Goal: Information Seeking & Learning: Learn about a topic

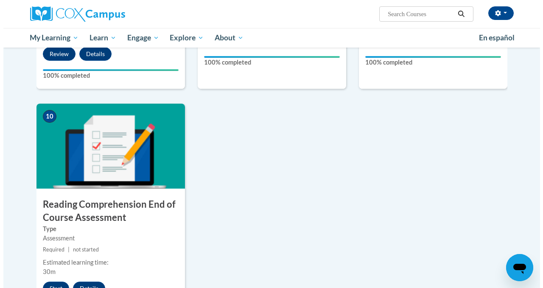
scroll to position [846, 0]
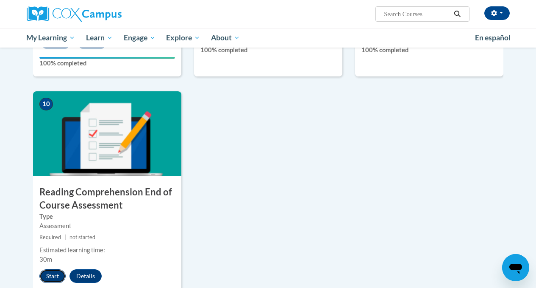
click at [52, 276] on button "Start" at bounding box center [52, 276] width 26 height 14
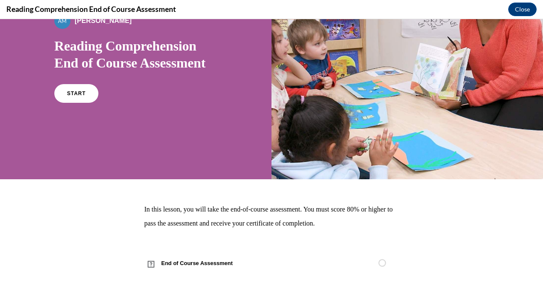
scroll to position [84, 0]
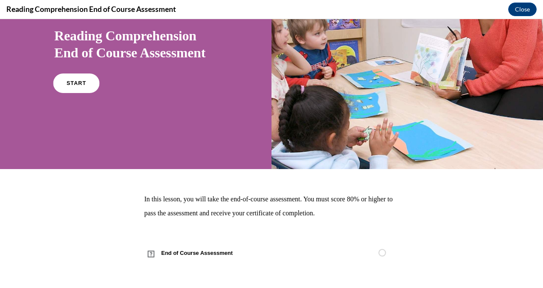
click at [70, 87] on link "START" at bounding box center [76, 83] width 46 height 20
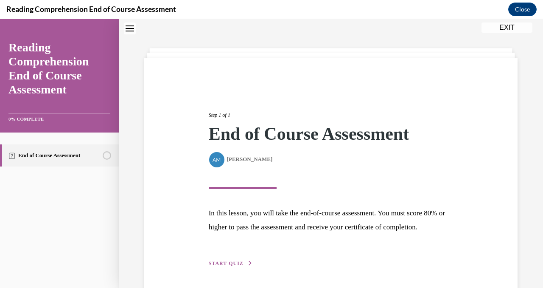
scroll to position [71, 0]
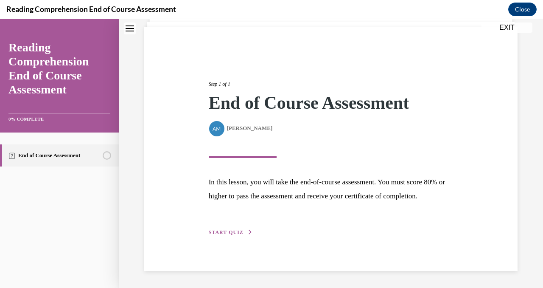
click at [229, 232] on span "START QUIZ" at bounding box center [226, 232] width 35 height 6
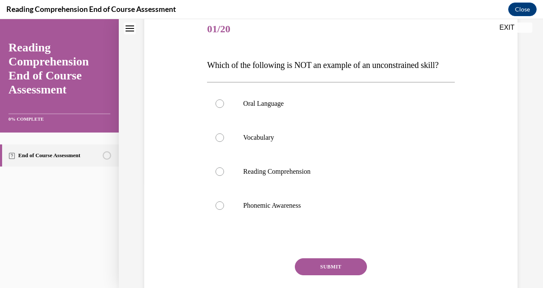
scroll to position [106, 0]
click at [221, 209] on div at bounding box center [219, 205] width 8 height 8
click at [221, 209] on input "Phonemic Awareness" at bounding box center [219, 205] width 8 height 8
radio input "true"
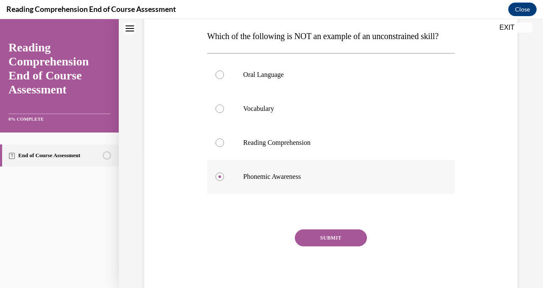
scroll to position [134, 0]
click at [330, 246] on button "SUBMIT" at bounding box center [331, 237] width 72 height 17
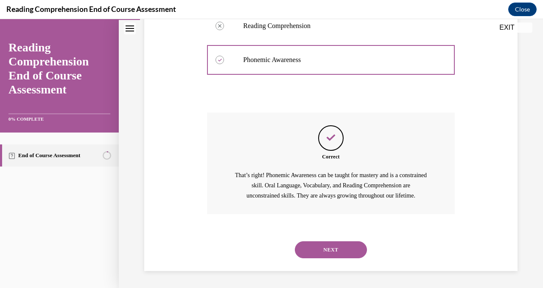
scroll to position [268, 0]
click at [332, 252] on button "NEXT" at bounding box center [331, 249] width 72 height 17
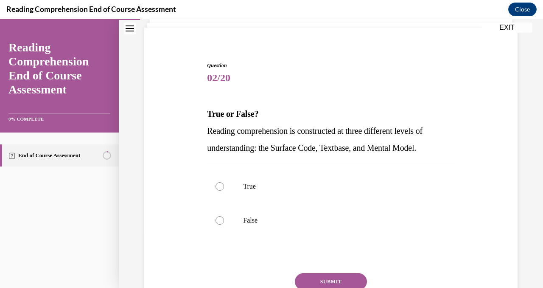
scroll to position [59, 0]
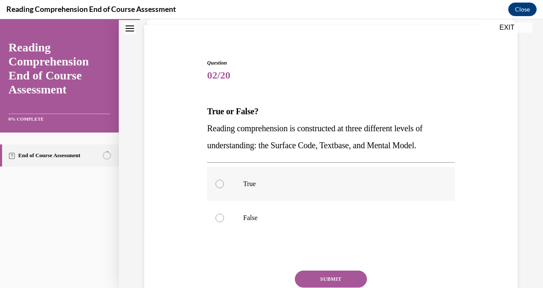
click at [216, 186] on div at bounding box center [219, 183] width 8 height 8
click at [216, 186] on input "True" at bounding box center [219, 183] width 8 height 8
radio input "true"
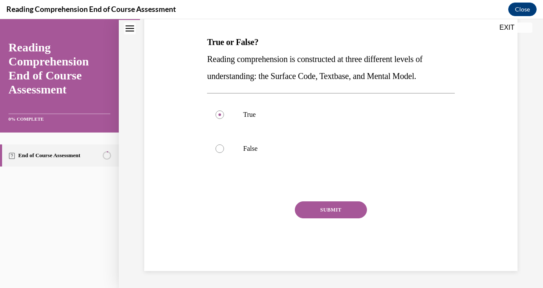
click at [324, 215] on button "SUBMIT" at bounding box center [331, 209] width 72 height 17
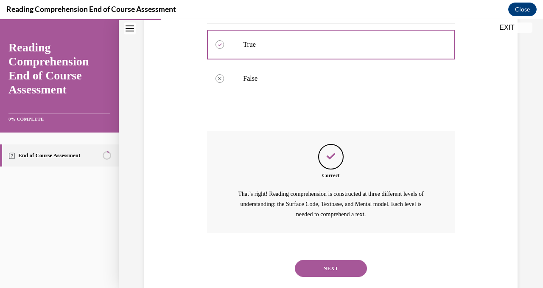
scroll to position [217, 0]
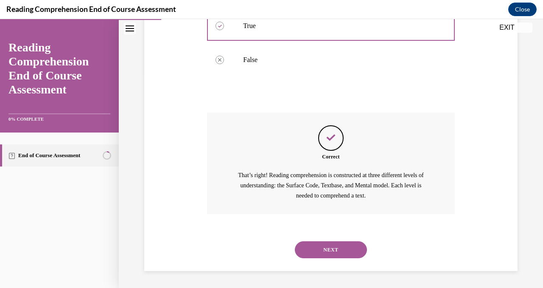
click at [322, 252] on button "NEXT" at bounding box center [331, 249] width 72 height 17
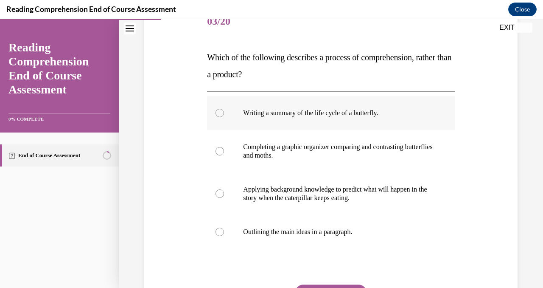
scroll to position [112, 0]
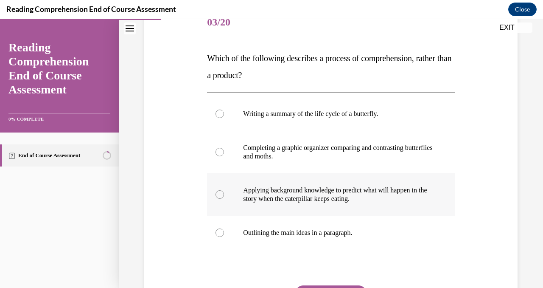
click at [217, 196] on div at bounding box center [219, 194] width 8 height 8
click at [217, 196] on input "Applying background knowledge to predict what will happen in the story when the…" at bounding box center [219, 194] width 8 height 8
radio input "true"
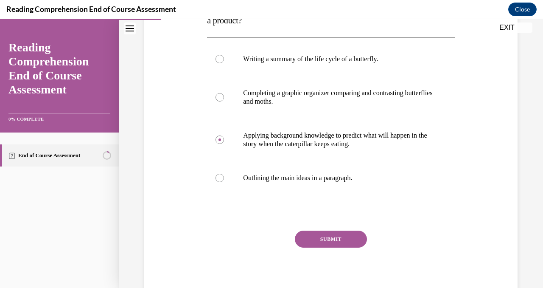
click at [338, 239] on button "SUBMIT" at bounding box center [331, 238] width 72 height 17
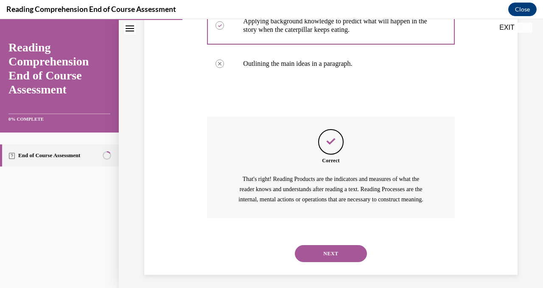
scroll to position [295, 0]
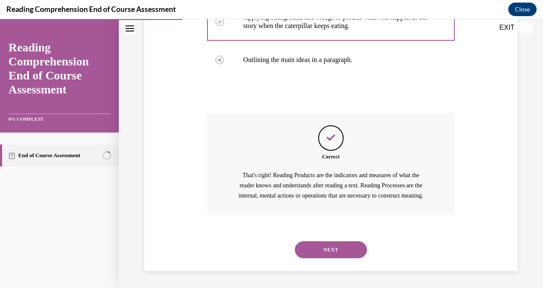
click at [334, 249] on button "NEXT" at bounding box center [331, 249] width 72 height 17
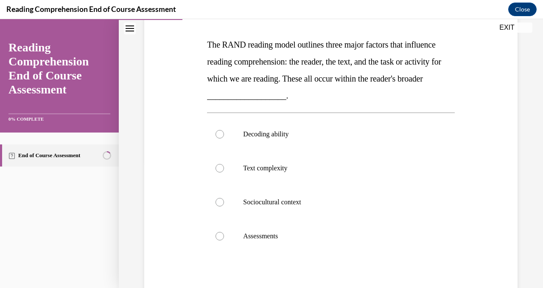
scroll to position [126, 0]
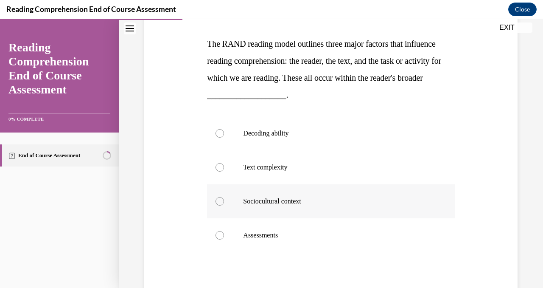
click at [216, 202] on div at bounding box center [219, 201] width 8 height 8
click at [216, 202] on input "Sociocultural context" at bounding box center [219, 201] width 8 height 8
radio input "true"
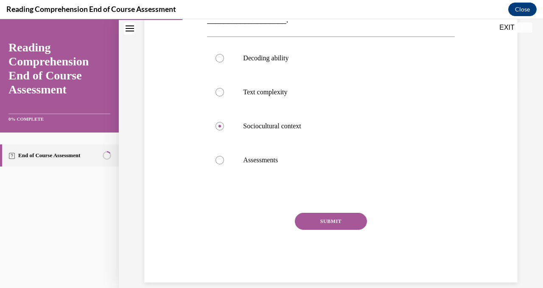
click at [331, 218] on button "SUBMIT" at bounding box center [331, 220] width 72 height 17
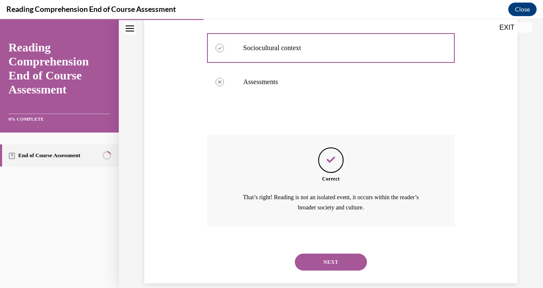
scroll to position [291, 0]
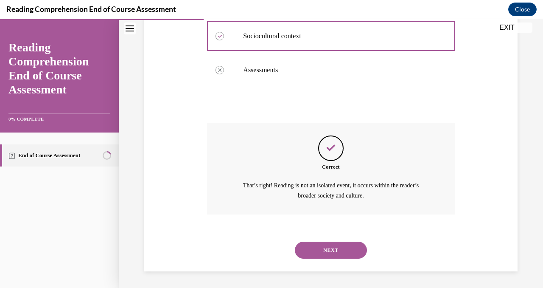
click at [324, 253] on button "NEXT" at bounding box center [331, 249] width 72 height 17
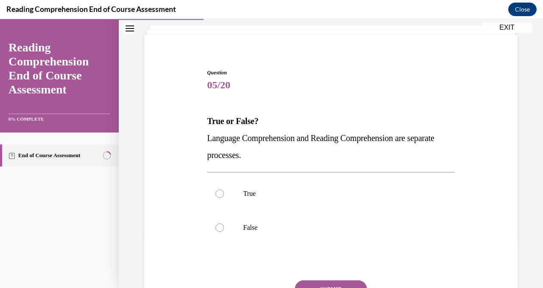
scroll to position [56, 0]
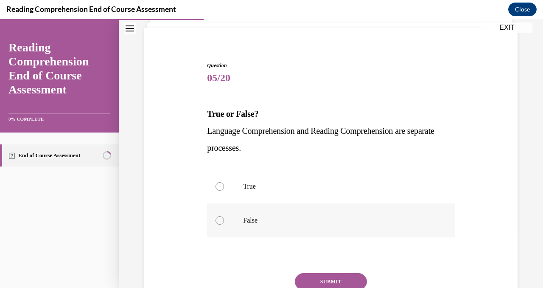
click at [221, 218] on div at bounding box center [219, 220] width 8 height 8
click at [221, 218] on input "False" at bounding box center [219, 220] width 8 height 8
radio input "true"
click at [323, 277] on button "SUBMIT" at bounding box center [331, 281] width 72 height 17
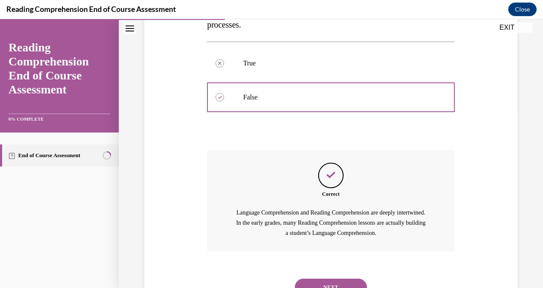
scroll to position [217, 0]
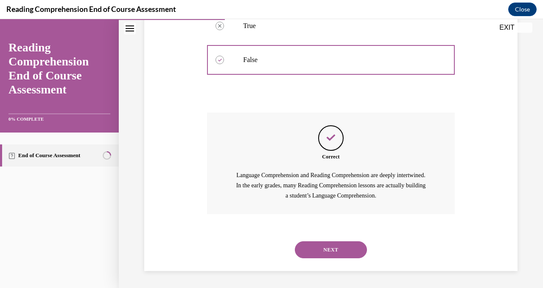
click at [329, 249] on button "NEXT" at bounding box center [331, 249] width 72 height 17
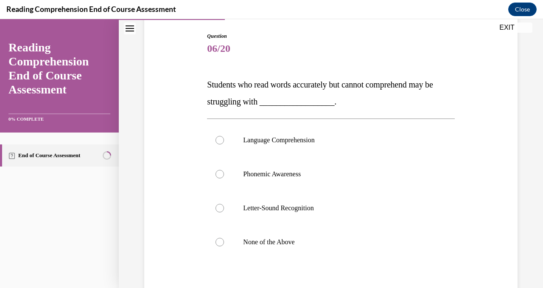
scroll to position [87, 0]
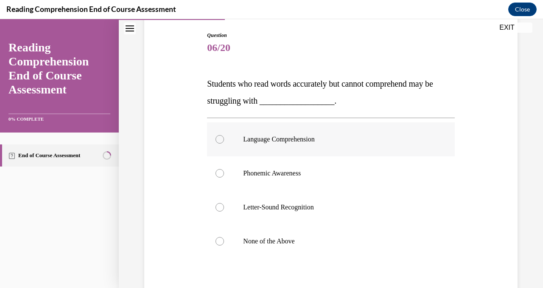
click at [218, 140] on div at bounding box center [219, 139] width 8 height 8
click at [218, 140] on input "Language Comprehension" at bounding box center [219, 139] width 8 height 8
radio input "true"
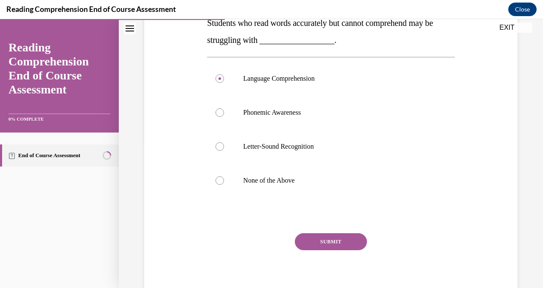
scroll to position [179, 0]
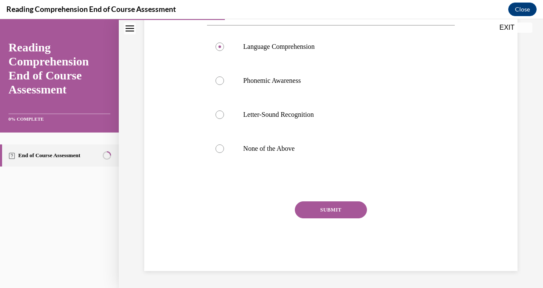
click at [332, 209] on button "SUBMIT" at bounding box center [331, 209] width 72 height 17
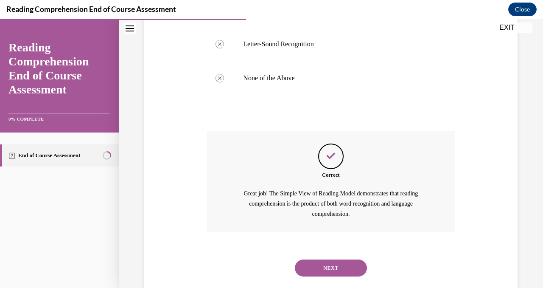
scroll to position [268, 0]
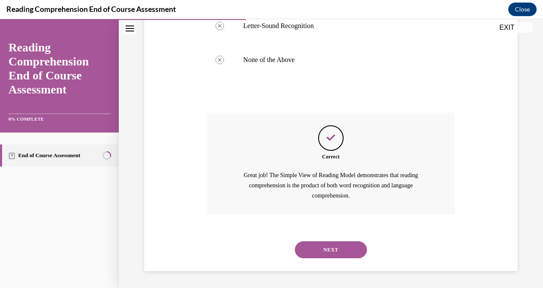
click at [337, 247] on button "NEXT" at bounding box center [331, 249] width 72 height 17
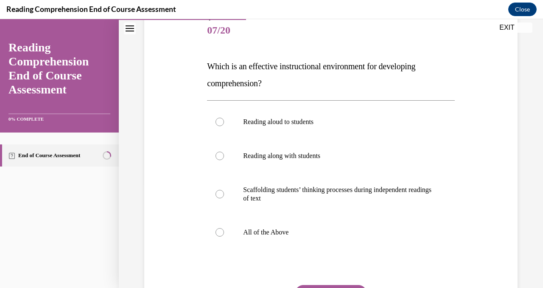
scroll to position [108, 0]
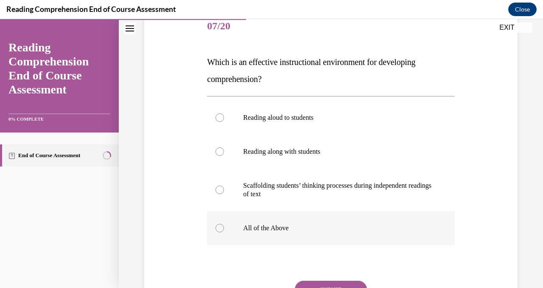
click at [220, 229] on div at bounding box center [219, 227] width 8 height 8
click at [220, 229] on input "All of the Above" at bounding box center [219, 227] width 8 height 8
radio input "true"
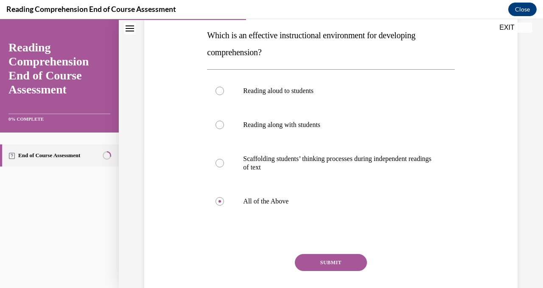
click at [335, 268] on button "SUBMIT" at bounding box center [331, 262] width 72 height 17
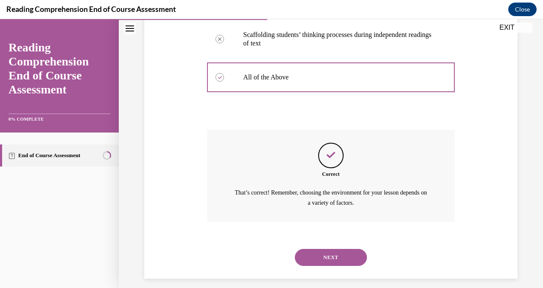
scroll to position [266, 0]
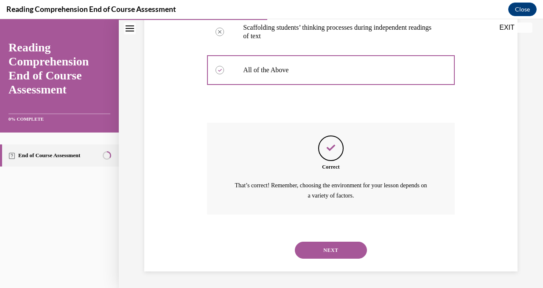
click at [328, 254] on button "NEXT" at bounding box center [331, 249] width 72 height 17
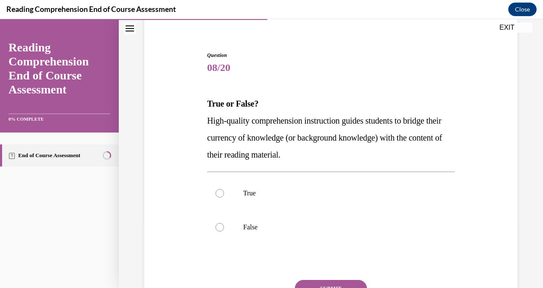
scroll to position [68, 0]
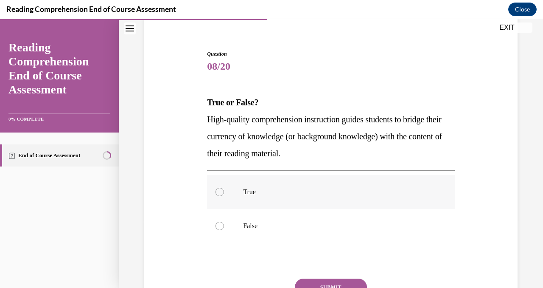
click at [222, 191] on div at bounding box center [219, 191] width 8 height 8
click at [222, 191] on input "True" at bounding box center [219, 191] width 8 height 8
radio input "true"
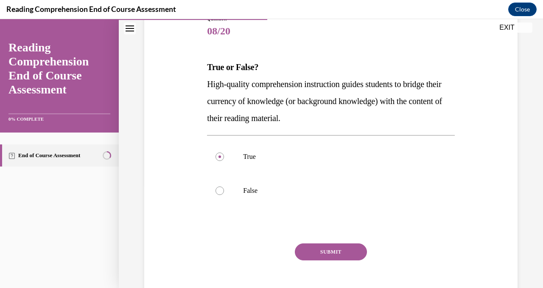
click at [324, 255] on button "SUBMIT" at bounding box center [331, 251] width 72 height 17
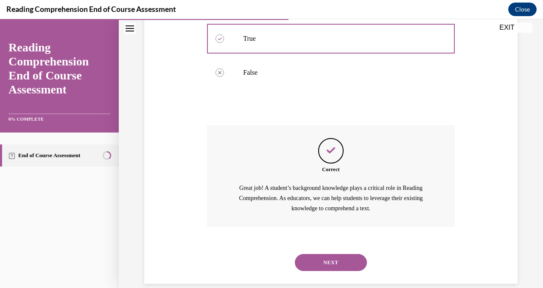
scroll to position [234, 0]
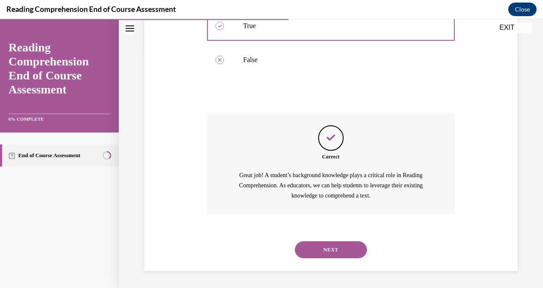
click at [330, 249] on button "NEXT" at bounding box center [331, 249] width 72 height 17
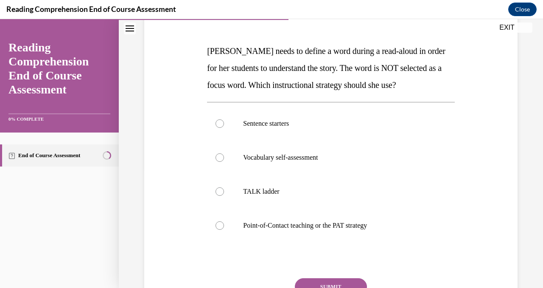
scroll to position [117, 0]
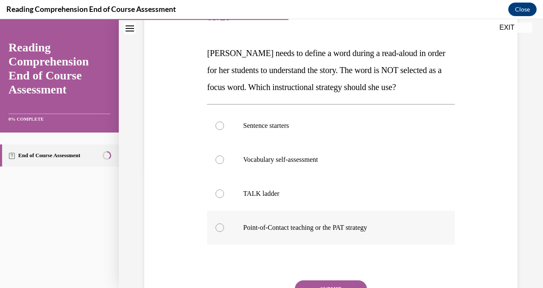
click at [217, 226] on div at bounding box center [219, 227] width 8 height 8
click at [217, 226] on input "Point-of-Contact teaching or the PAT strategy" at bounding box center [219, 227] width 8 height 8
radio input "true"
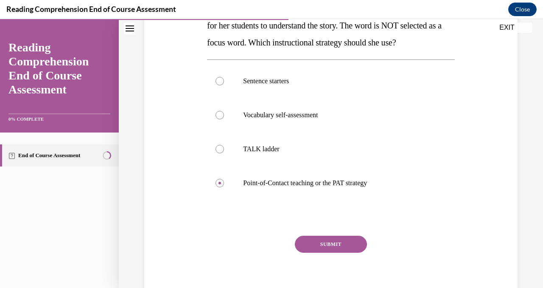
click at [324, 244] on button "SUBMIT" at bounding box center [331, 243] width 72 height 17
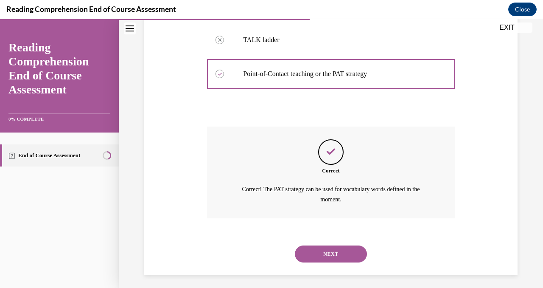
scroll to position [274, 0]
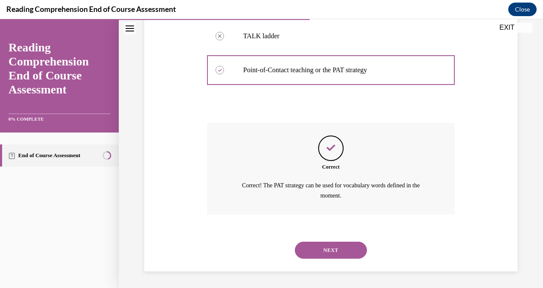
click at [338, 255] on button "NEXT" at bounding box center [331, 249] width 72 height 17
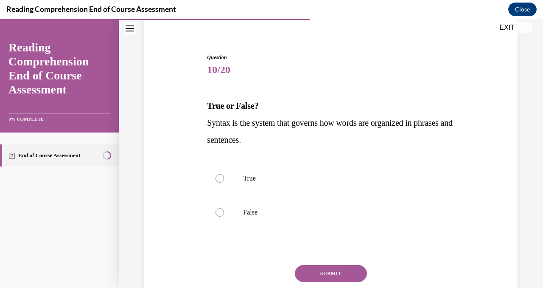
scroll to position [65, 0]
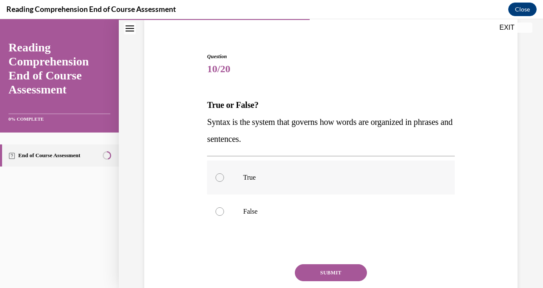
click at [220, 180] on div at bounding box center [219, 177] width 8 height 8
click at [220, 180] on input "True" at bounding box center [219, 177] width 8 height 8
radio input "true"
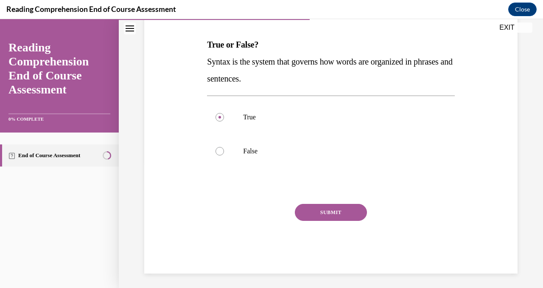
click at [333, 209] on button "SUBMIT" at bounding box center [331, 212] width 72 height 17
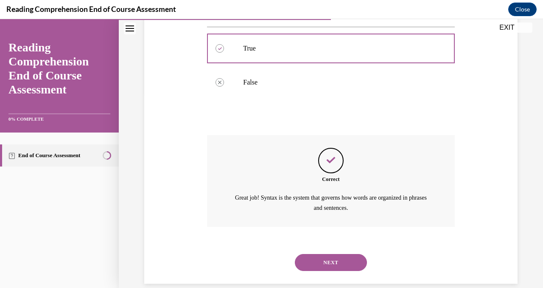
scroll to position [207, 0]
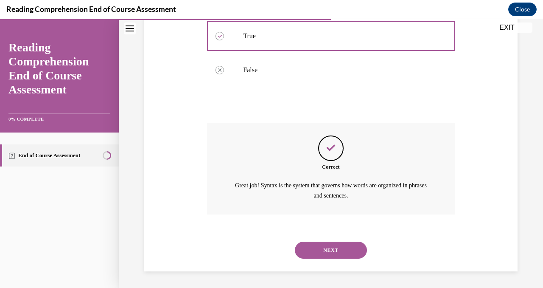
click at [339, 256] on button "NEXT" at bounding box center [331, 249] width 72 height 17
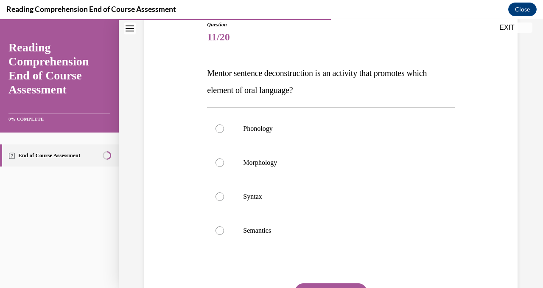
scroll to position [99, 0]
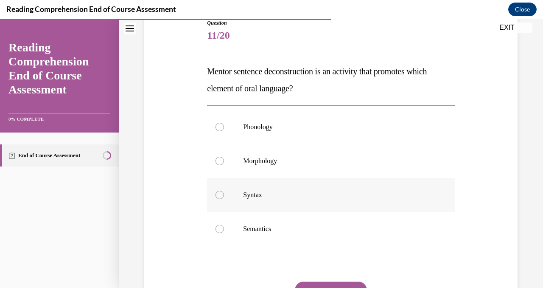
click at [218, 200] on label "Syntax" at bounding box center [330, 195] width 247 height 34
click at [218, 199] on input "Syntax" at bounding box center [219, 194] width 8 height 8
radio input "true"
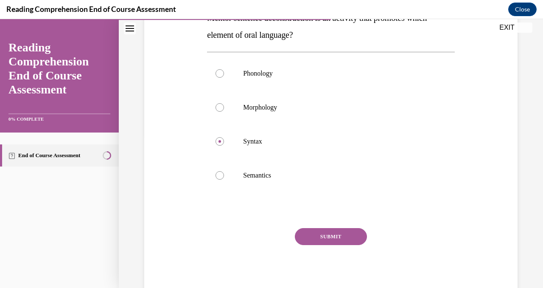
click at [336, 232] on button "SUBMIT" at bounding box center [331, 236] width 72 height 17
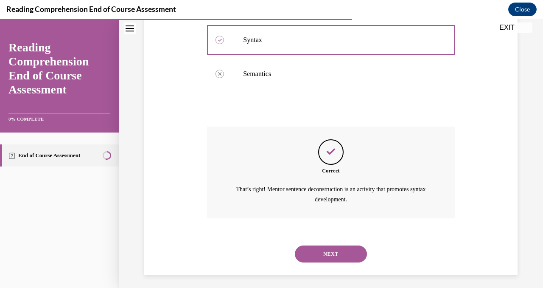
scroll to position [257, 0]
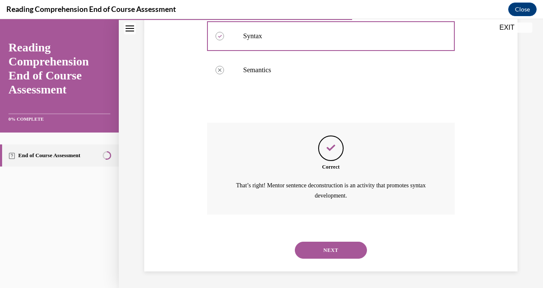
click at [334, 251] on button "NEXT" at bounding box center [331, 249] width 72 height 17
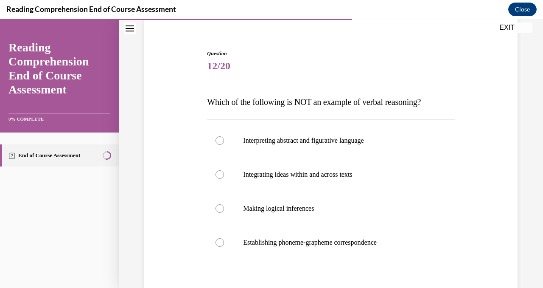
scroll to position [72, 0]
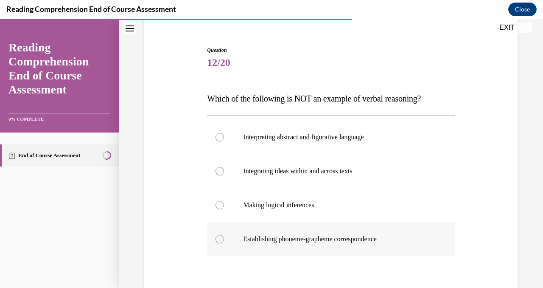
click at [217, 236] on div at bounding box center [219, 239] width 8 height 8
click at [217, 236] on input "Establishing phoneme-grapheme correspondence" at bounding box center [219, 239] width 8 height 8
radio input "true"
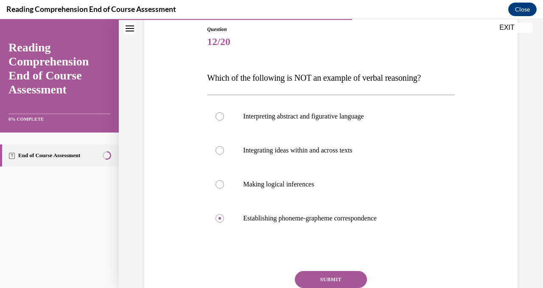
scroll to position [99, 0]
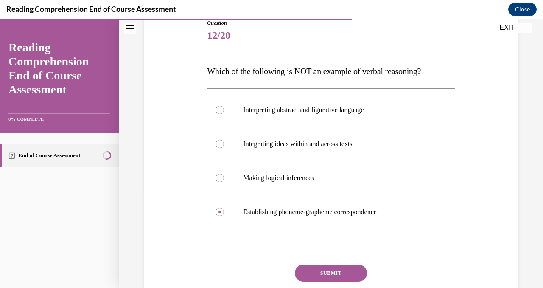
click at [320, 272] on button "SUBMIT" at bounding box center [331, 272] width 72 height 17
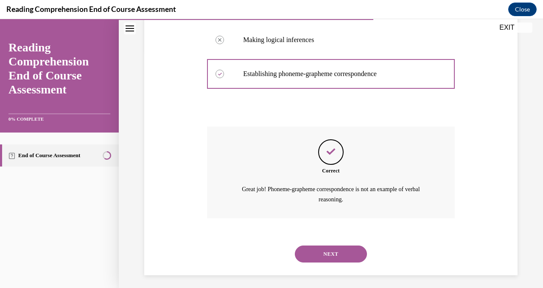
scroll to position [240, 0]
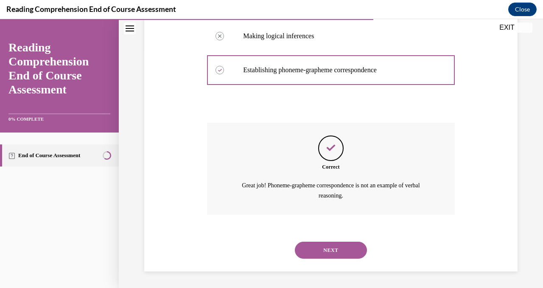
click at [333, 247] on button "NEXT" at bounding box center [331, 249] width 72 height 17
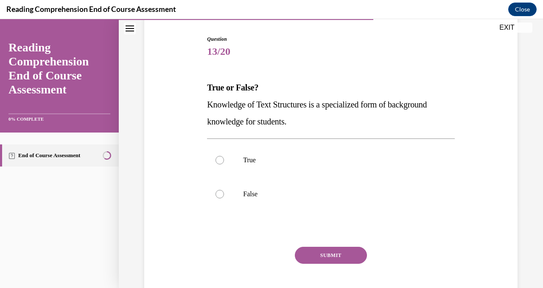
scroll to position [84, 0]
click at [213, 197] on label "False" at bounding box center [330, 193] width 247 height 34
click at [215, 197] on input "False" at bounding box center [219, 193] width 8 height 8
radio input "true"
click at [321, 253] on button "SUBMIT" at bounding box center [331, 254] width 72 height 17
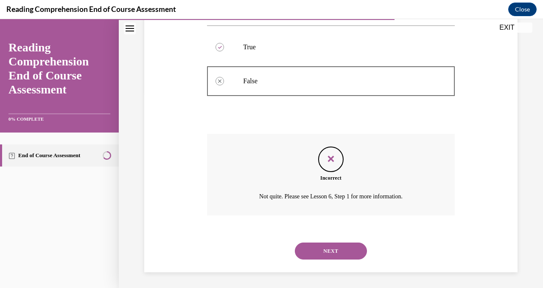
scroll to position [197, 0]
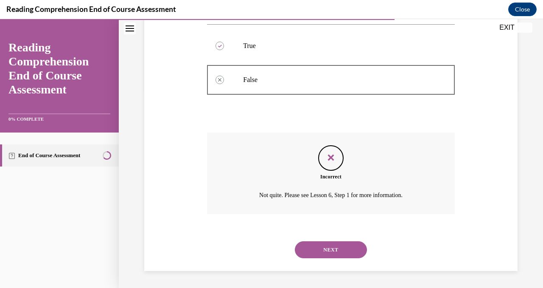
click at [334, 250] on button "NEXT" at bounding box center [331, 249] width 72 height 17
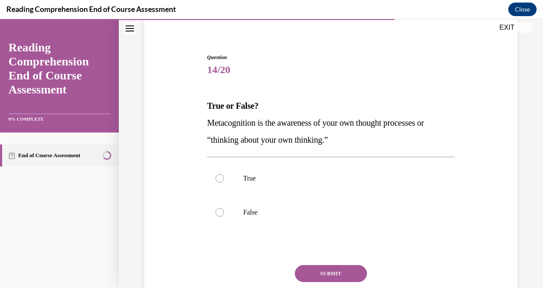
scroll to position [67, 0]
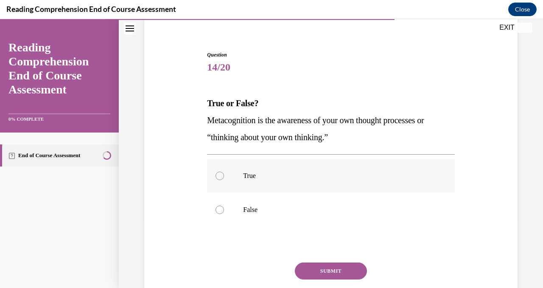
click at [220, 172] on div at bounding box center [219, 175] width 8 height 8
click at [220, 172] on input "True" at bounding box center [219, 175] width 8 height 8
radio input "true"
click at [330, 271] on button "SUBMIT" at bounding box center [331, 270] width 72 height 17
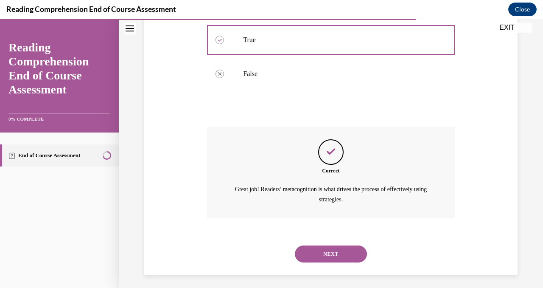
scroll to position [207, 0]
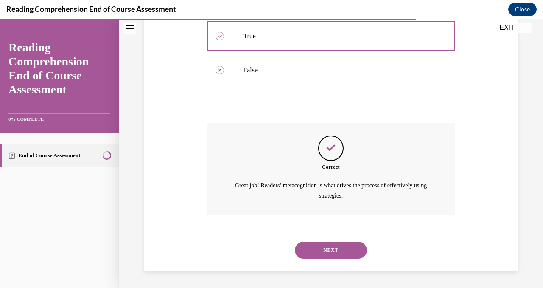
click at [334, 253] on button "NEXT" at bounding box center [331, 249] width 72 height 17
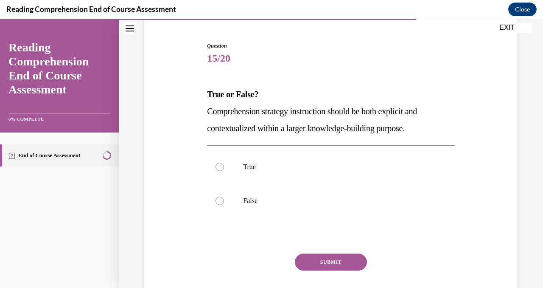
scroll to position [76, 0]
click at [218, 161] on label "True" at bounding box center [330, 166] width 247 height 34
click at [218, 162] on input "True" at bounding box center [219, 166] width 8 height 8
radio input "true"
click at [327, 263] on button "SUBMIT" at bounding box center [331, 261] width 72 height 17
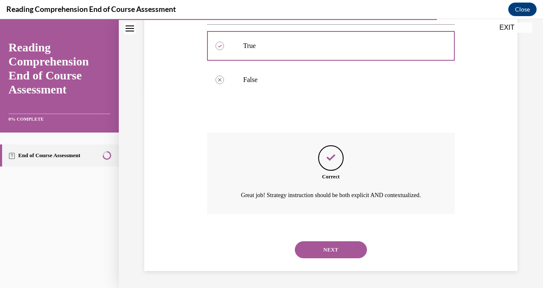
scroll to position [207, 0]
click at [331, 252] on button "NEXT" at bounding box center [331, 249] width 72 height 17
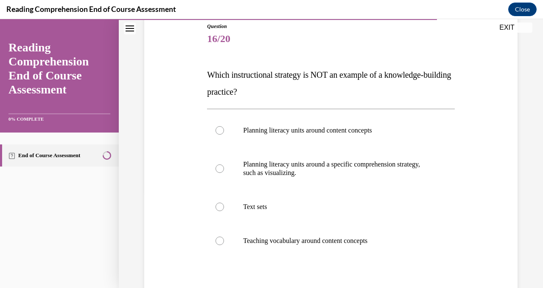
scroll to position [96, 0]
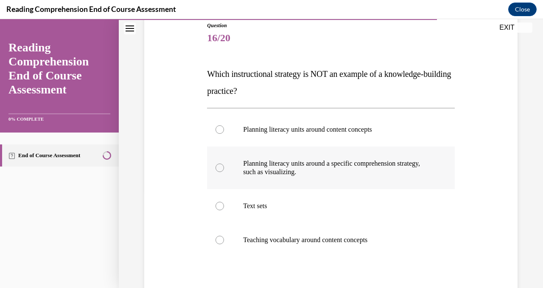
click at [220, 165] on div at bounding box center [219, 167] width 8 height 8
click at [220, 165] on input "Planning literacy units around a specific comprehension strategy, such as visua…" at bounding box center [219, 167] width 8 height 8
radio input "true"
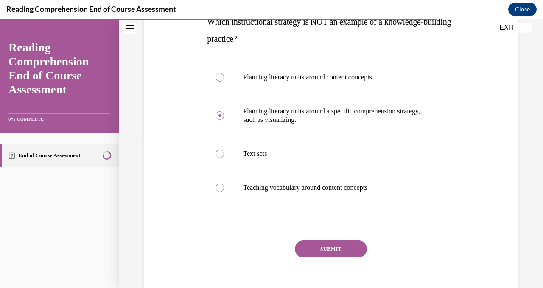
scroll to position [187, 0]
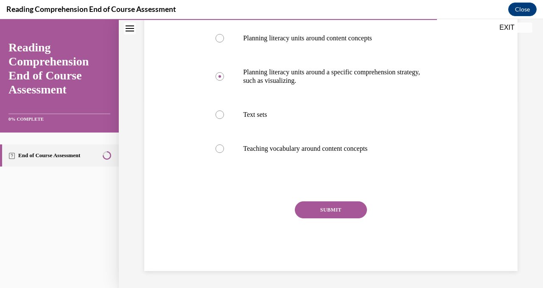
click at [333, 208] on button "SUBMIT" at bounding box center [331, 209] width 72 height 17
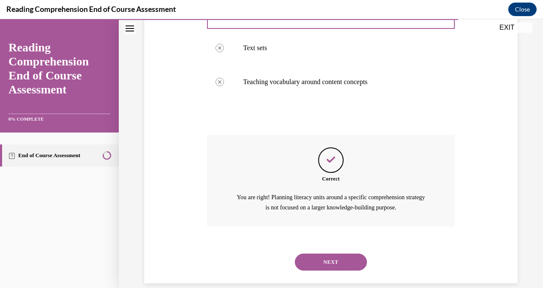
scroll to position [266, 0]
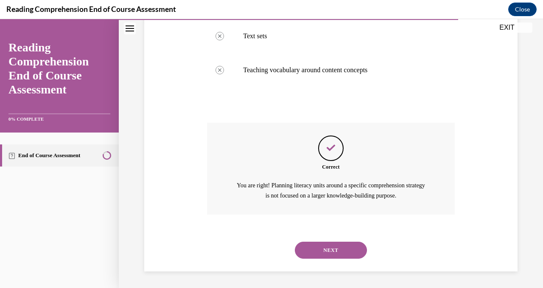
click at [331, 249] on button "NEXT" at bounding box center [331, 249] width 72 height 17
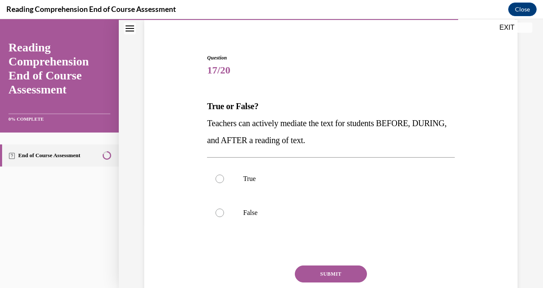
scroll to position [70, 0]
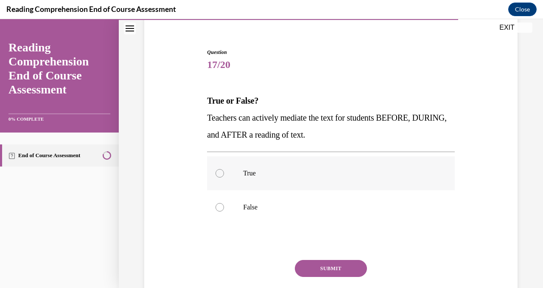
click at [219, 172] on div at bounding box center [219, 173] width 8 height 8
click at [219, 172] on input "True" at bounding box center [219, 173] width 8 height 8
radio input "true"
click at [321, 267] on button "SUBMIT" at bounding box center [331, 268] width 72 height 17
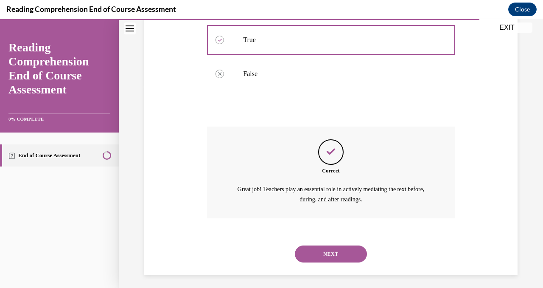
scroll to position [207, 0]
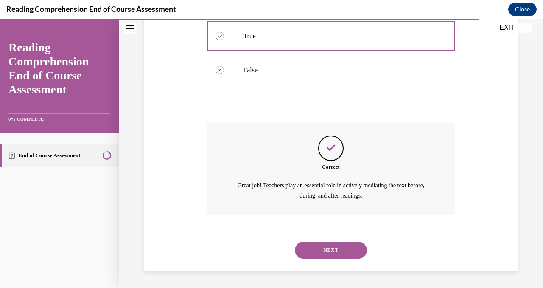
click at [330, 249] on button "NEXT" at bounding box center [331, 249] width 72 height 17
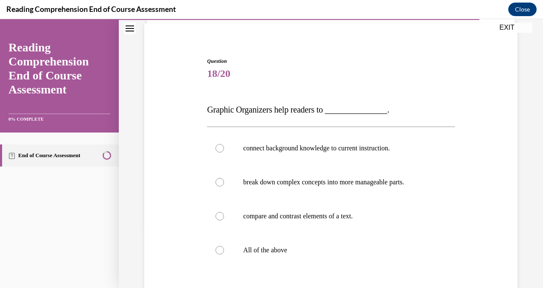
scroll to position [65, 0]
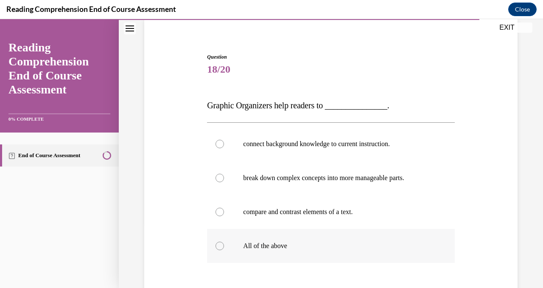
click at [221, 247] on div at bounding box center [219, 245] width 8 height 8
click at [221, 247] on input "All of the above" at bounding box center [219, 245] width 8 height 8
radio input "true"
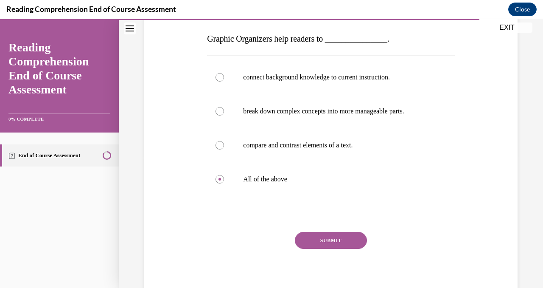
scroll to position [139, 0]
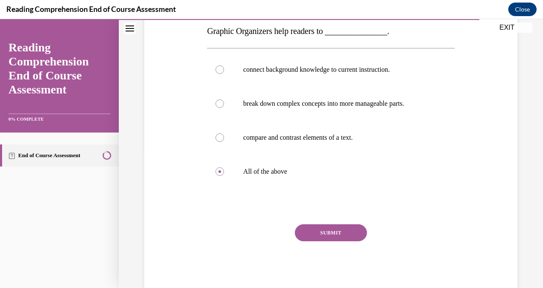
click at [326, 234] on button "SUBMIT" at bounding box center [331, 232] width 72 height 17
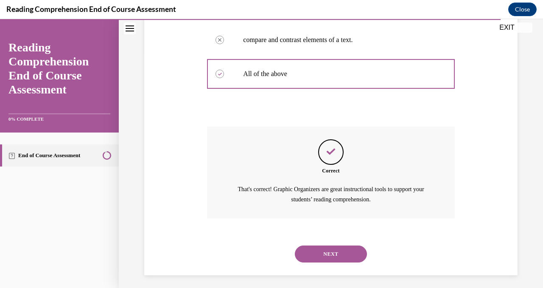
scroll to position [240, 0]
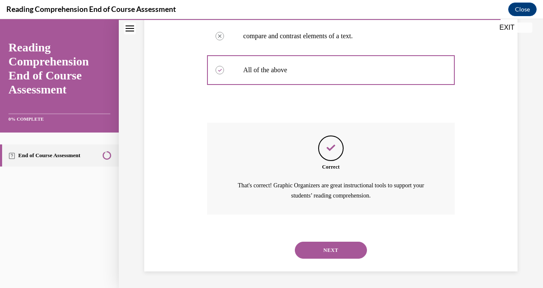
click at [337, 251] on button "NEXT" at bounding box center [331, 249] width 72 height 17
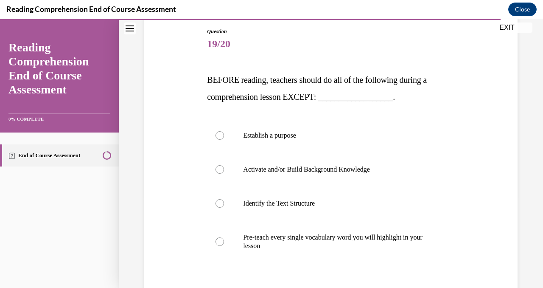
scroll to position [91, 0]
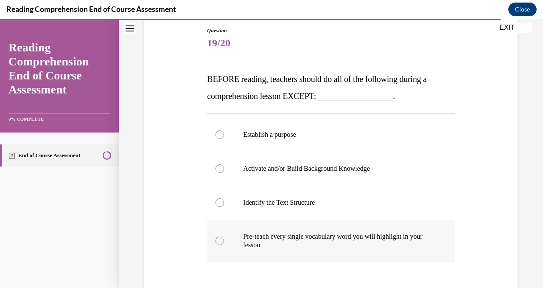
click at [219, 239] on div at bounding box center [219, 240] width 8 height 8
click at [219, 239] on input "Pre-teach every single vocabulary word you will highlight in your lesson" at bounding box center [219, 240] width 8 height 8
radio input "true"
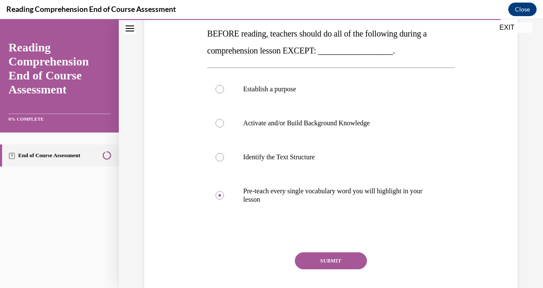
scroll to position [187, 0]
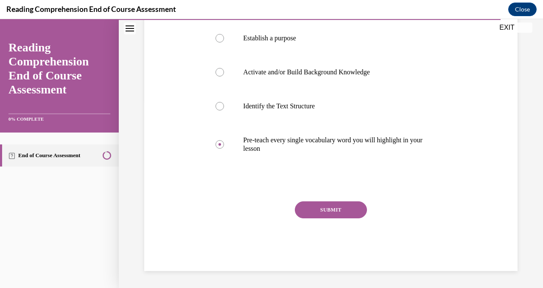
click at [338, 215] on button "SUBMIT" at bounding box center [331, 209] width 72 height 17
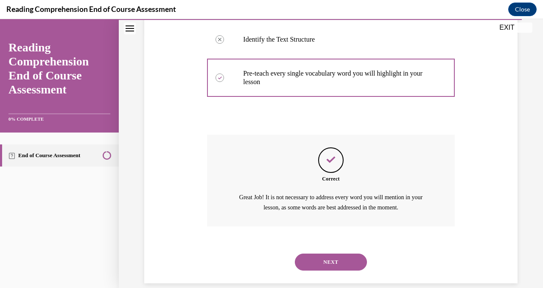
scroll to position [266, 0]
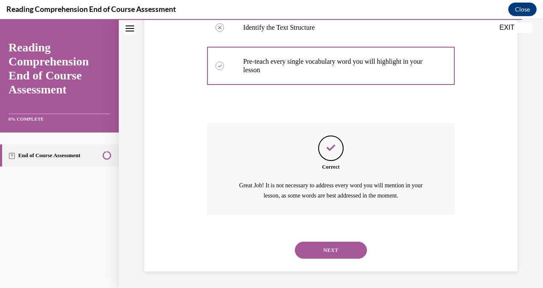
click at [328, 249] on button "NEXT" at bounding box center [331, 249] width 72 height 17
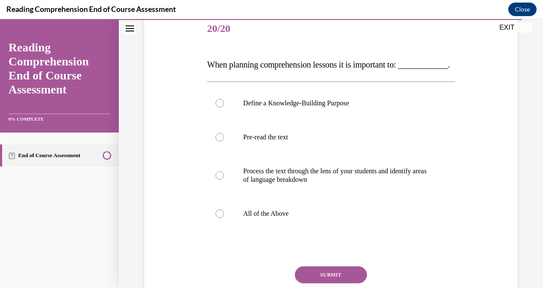
scroll to position [115, 0]
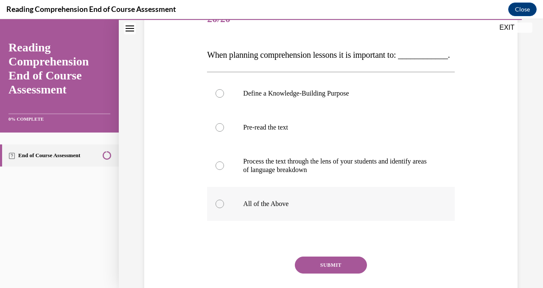
click at [214, 218] on label "All of the Above" at bounding box center [330, 204] width 247 height 34
click at [215, 208] on input "All of the Above" at bounding box center [219, 203] width 8 height 8
radio input "true"
click at [336, 273] on button "SUBMIT" at bounding box center [331, 264] width 72 height 17
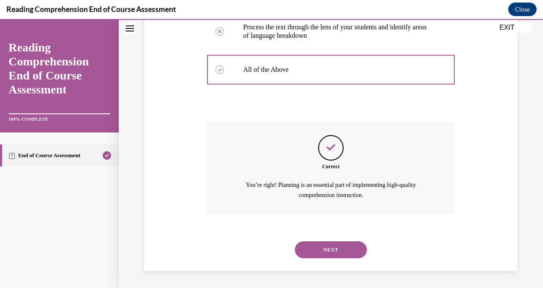
scroll to position [266, 0]
click at [317, 256] on button "NEXT" at bounding box center [331, 249] width 72 height 17
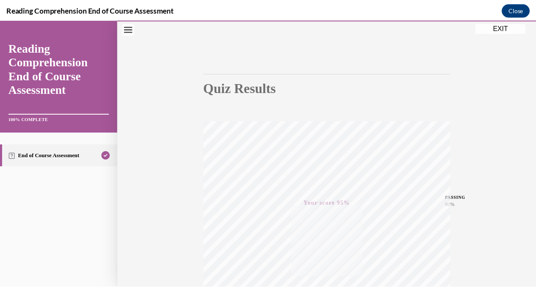
scroll to position [0, 0]
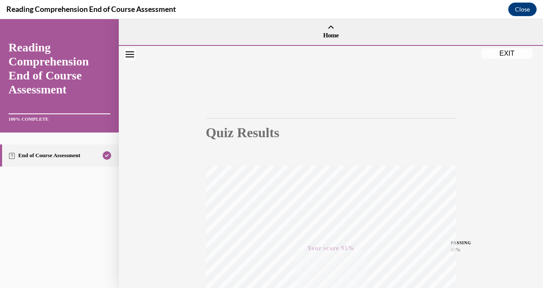
click at [509, 51] on button "EXIT" at bounding box center [506, 53] width 51 height 10
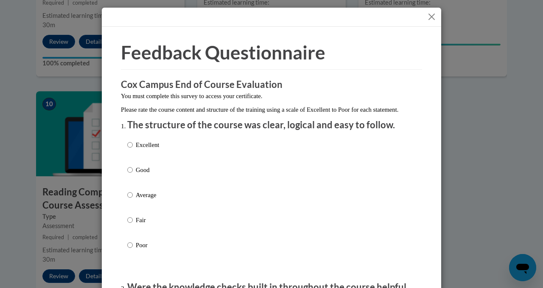
click at [429, 17] on button "Close" at bounding box center [431, 16] width 11 height 11
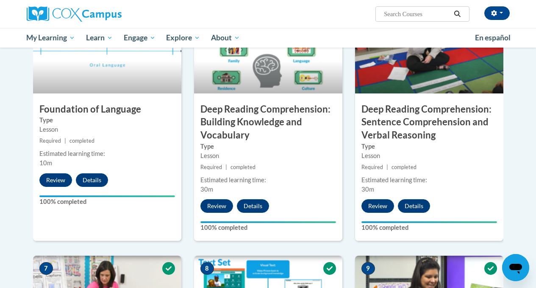
scroll to position [426, 0]
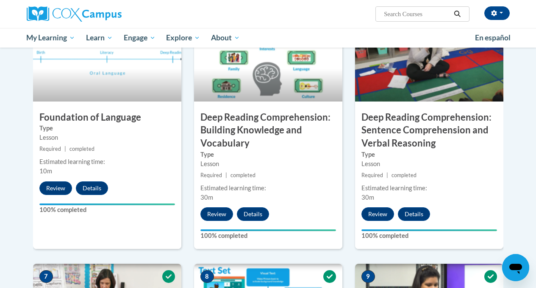
click at [422, 12] on input "Search..." at bounding box center [417, 14] width 68 height 10
type input "response"
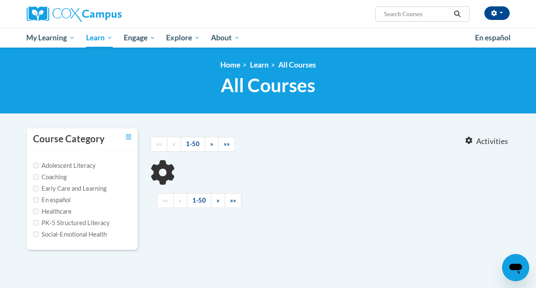
type input "response"
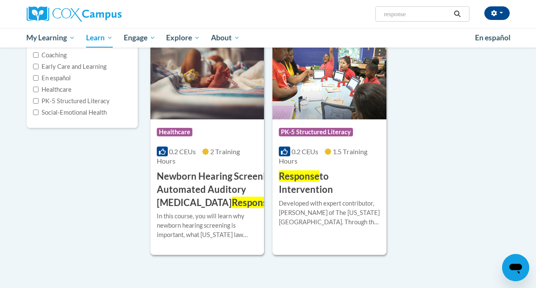
scroll to position [122, 0]
click at [351, 180] on h3 "Response to Intervention" at bounding box center [329, 182] width 101 height 26
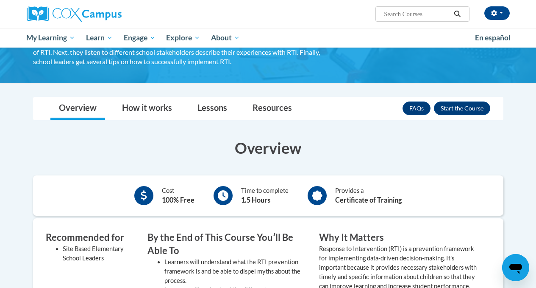
scroll to position [86, 0]
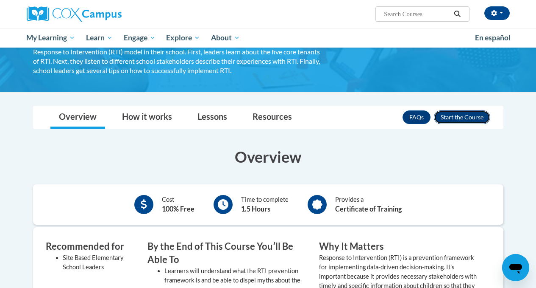
click at [467, 115] on button "Enroll" at bounding box center [462, 117] width 56 height 14
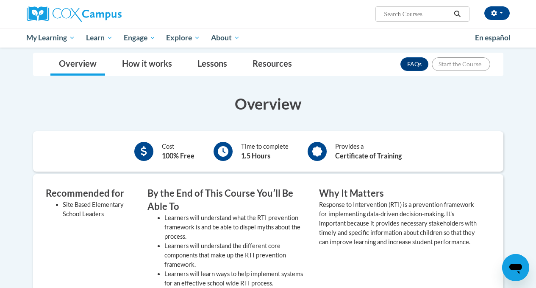
scroll to position [126, 0]
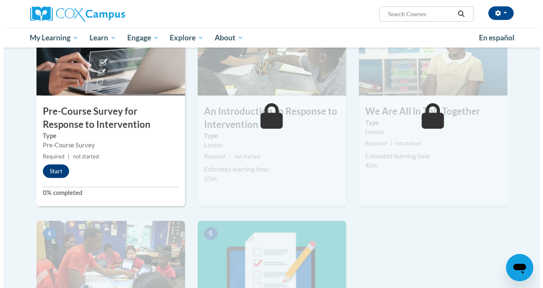
scroll to position [214, 0]
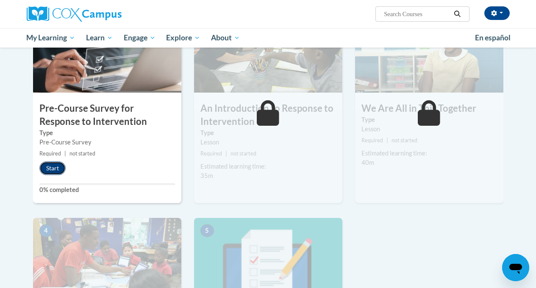
click at [56, 167] on button "Start" at bounding box center [52, 168] width 26 height 14
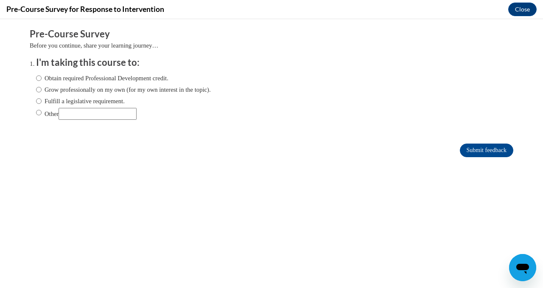
scroll to position [0, 0]
click at [89, 105] on label "Fulfill a legislative requirement." at bounding box center [80, 100] width 89 height 9
click at [42, 105] on input "Fulfill a legislative requirement." at bounding box center [39, 100] width 6 height 9
radio input "true"
click at [491, 156] on input "Submit feedback" at bounding box center [486, 150] width 53 height 14
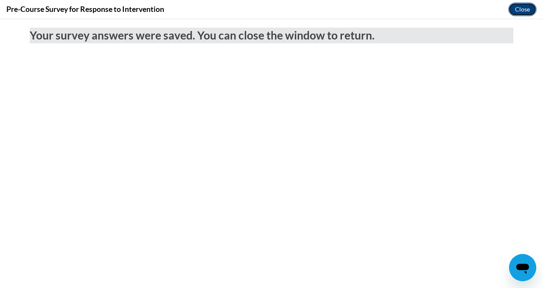
click at [517, 9] on button "Close" at bounding box center [522, 10] width 28 height 14
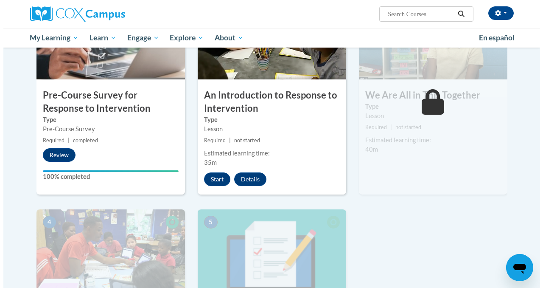
scroll to position [219, 0]
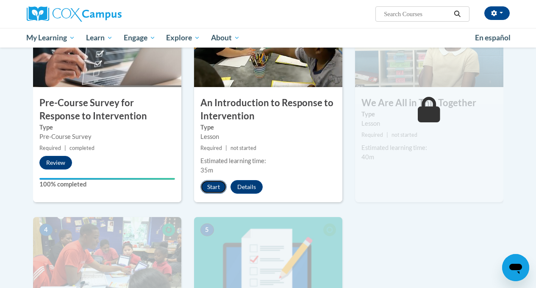
click at [217, 185] on button "Start" at bounding box center [214, 187] width 26 height 14
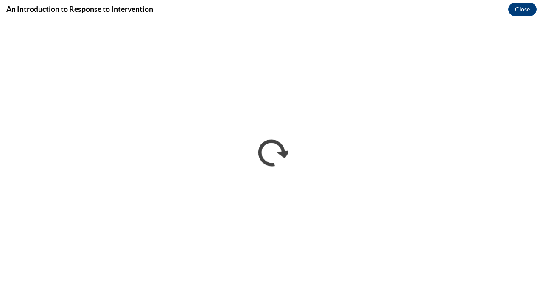
scroll to position [0, 0]
